Goal: Check status: Check status

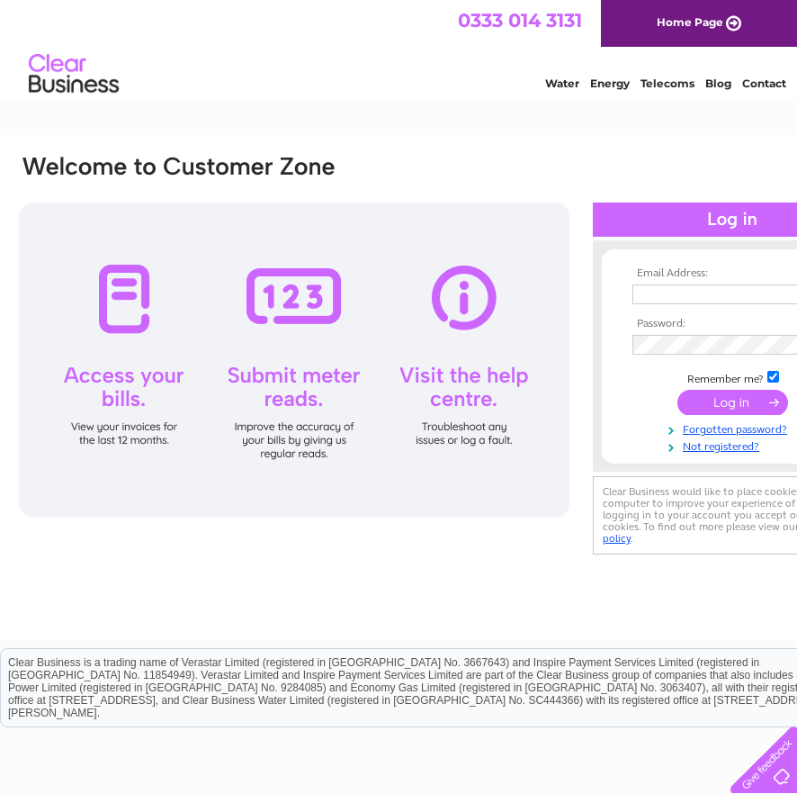
type input "[PERSON_NAME][EMAIL_ADDRESS][DOMAIN_NAME]"
click at [735, 405] on input "submit" at bounding box center [733, 402] width 111 height 25
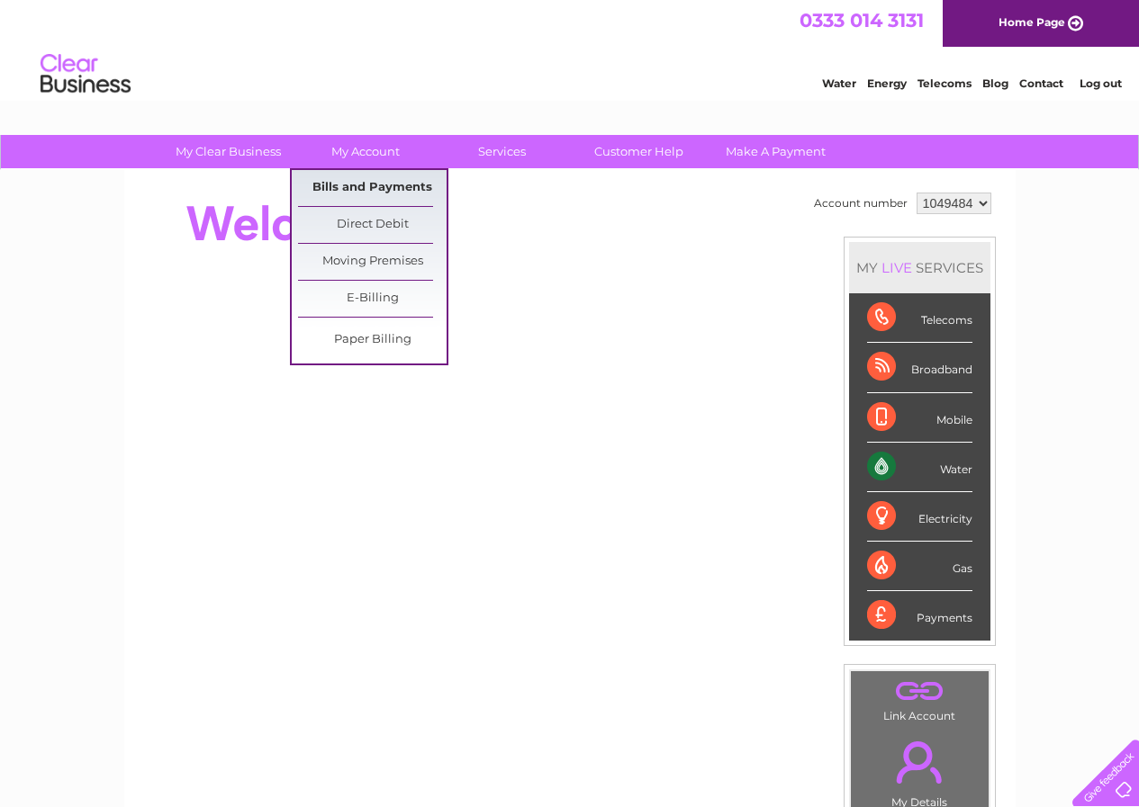
click at [357, 190] on link "Bills and Payments" at bounding box center [372, 188] width 149 height 36
